Goal: Check status: Check status

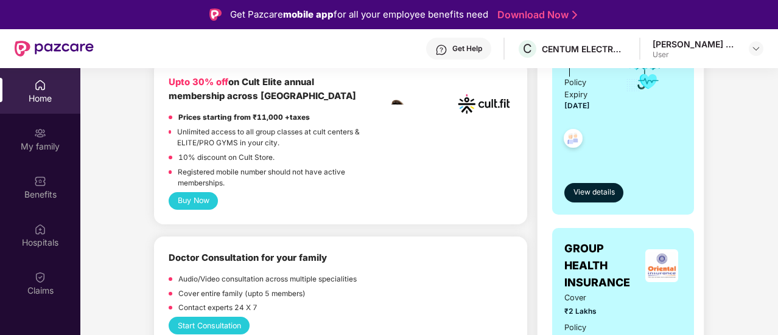
scroll to position [405, 0]
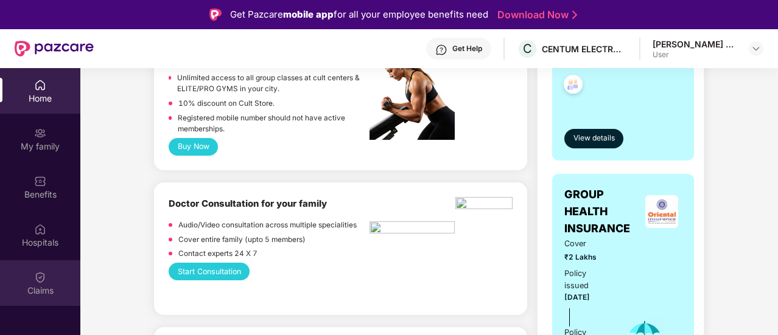
click at [47, 283] on div "Claims" at bounding box center [40, 284] width 80 height 46
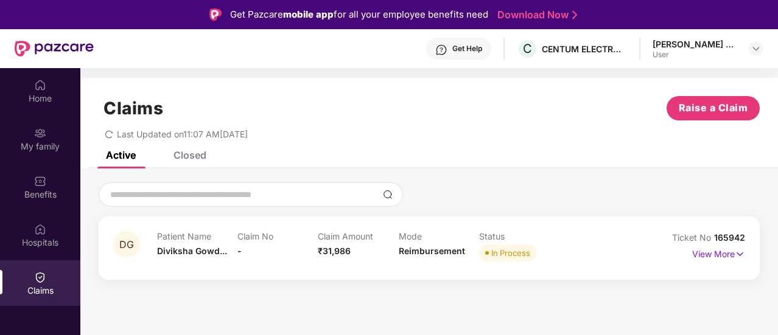
click at [493, 265] on div at bounding box center [429, 265] width 632 height 1
click at [706, 248] on p "View More" at bounding box center [718, 253] width 53 height 16
